Goal: Information Seeking & Learning: Understand process/instructions

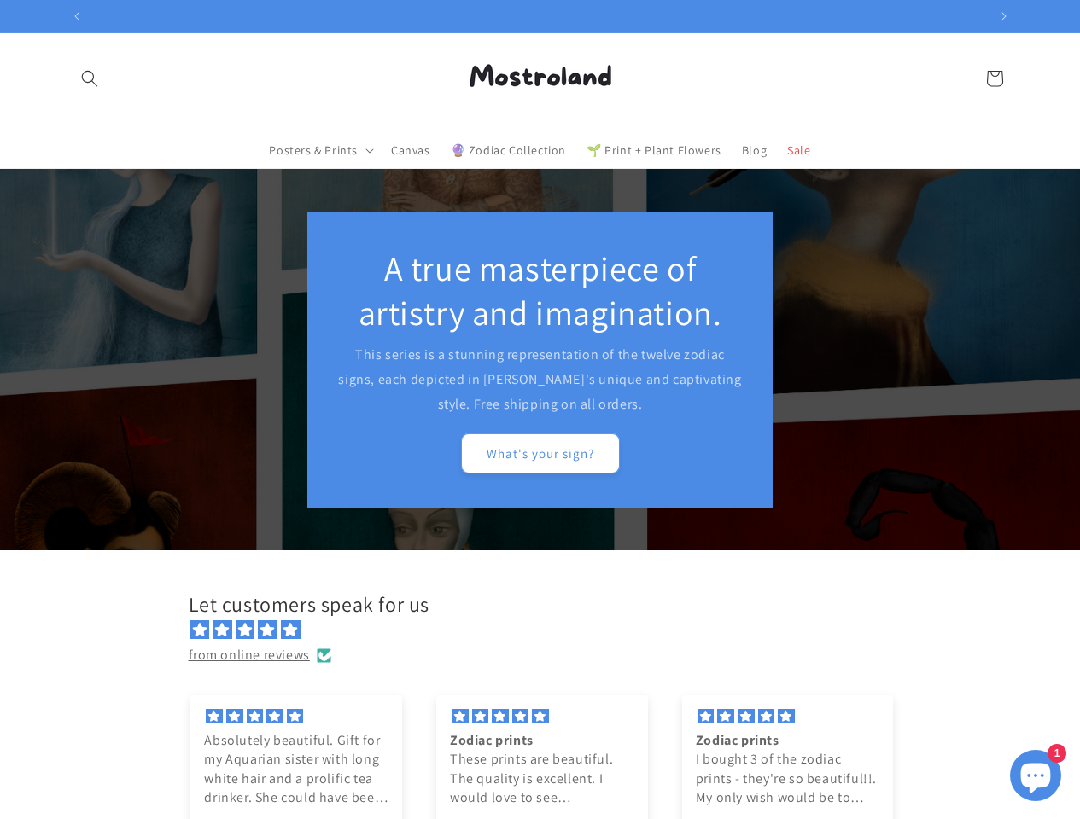
scroll to position [0, 1793]
